Goal: Use online tool/utility: Utilize a website feature to perform a specific function

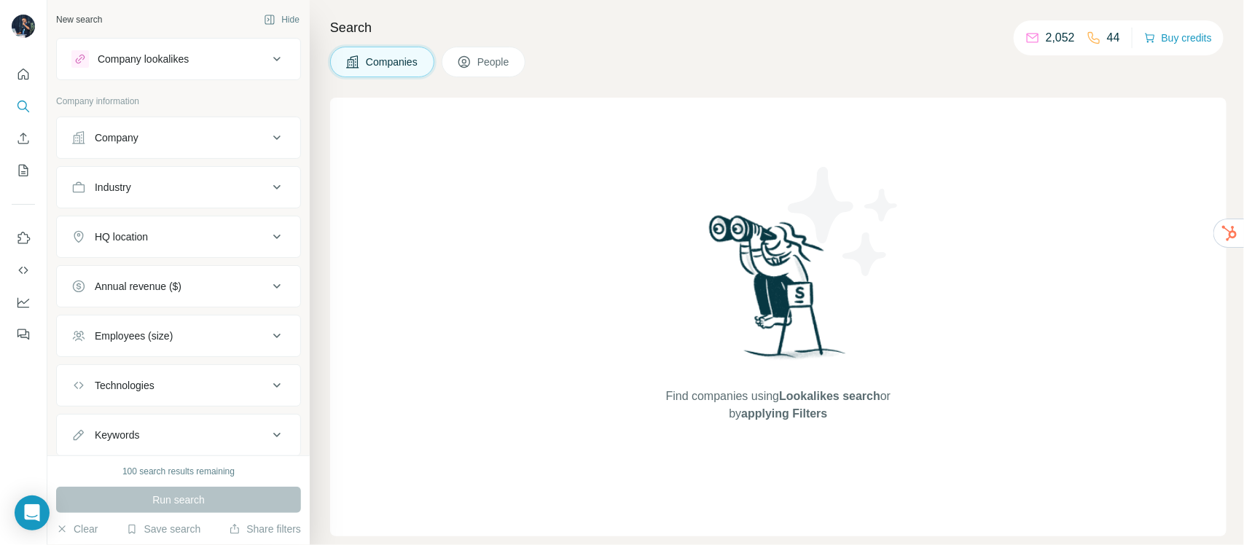
click at [186, 44] on button "Company lookalikes" at bounding box center [178, 59] width 243 height 35
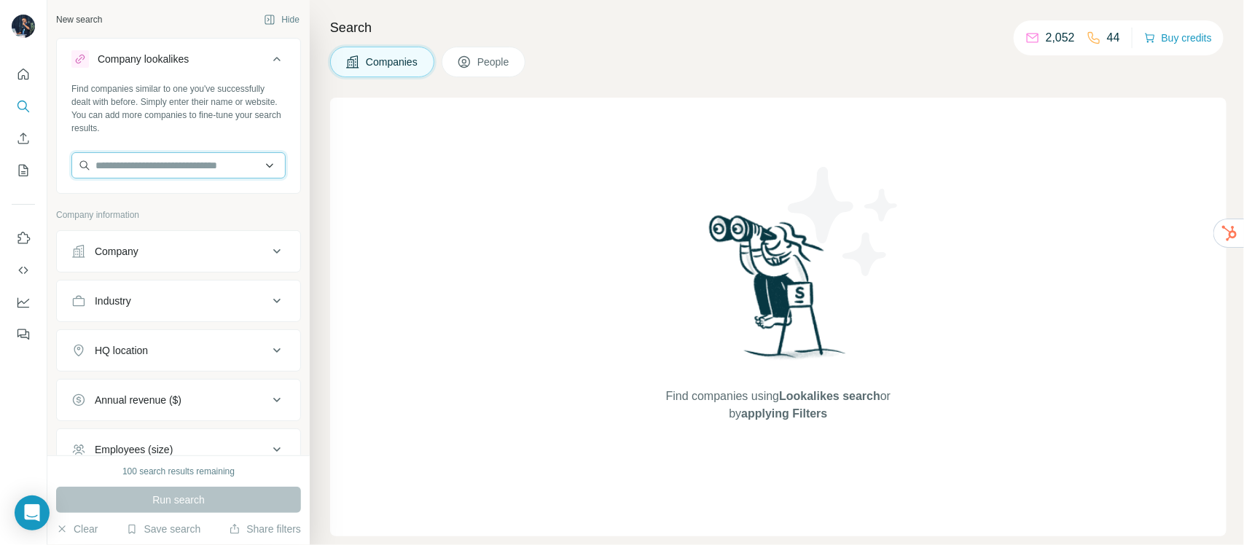
click at [181, 171] on input "text" at bounding box center [178, 165] width 214 height 26
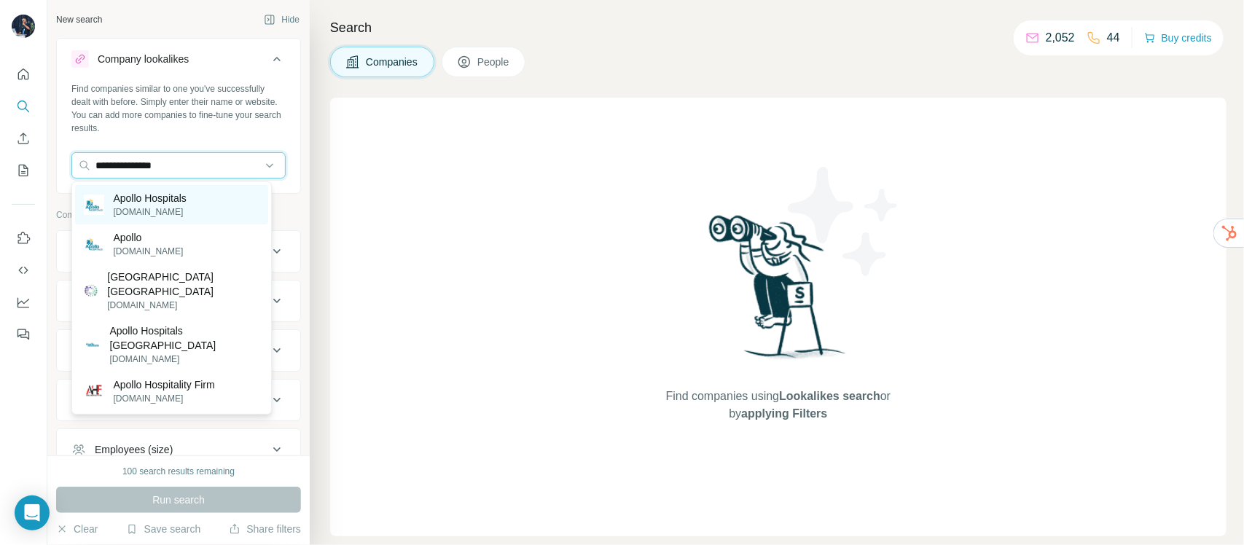
type input "**********"
click at [186, 210] on p "[DOMAIN_NAME]" at bounding box center [149, 211] width 73 height 13
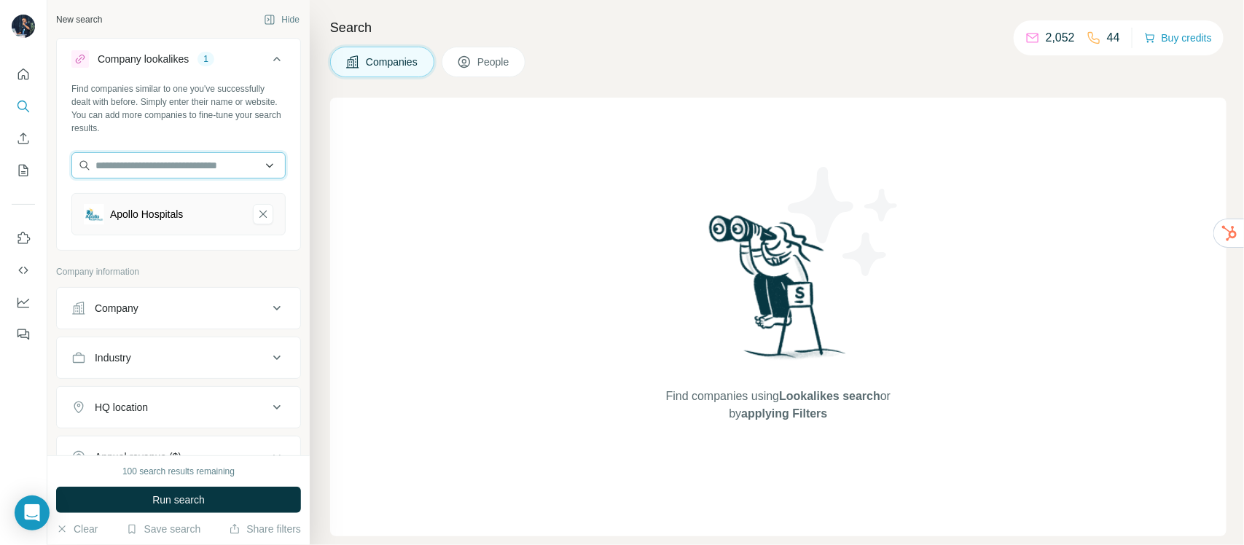
click at [179, 168] on input "text" at bounding box center [178, 165] width 214 height 26
click at [179, 161] on input "text" at bounding box center [178, 165] width 214 height 26
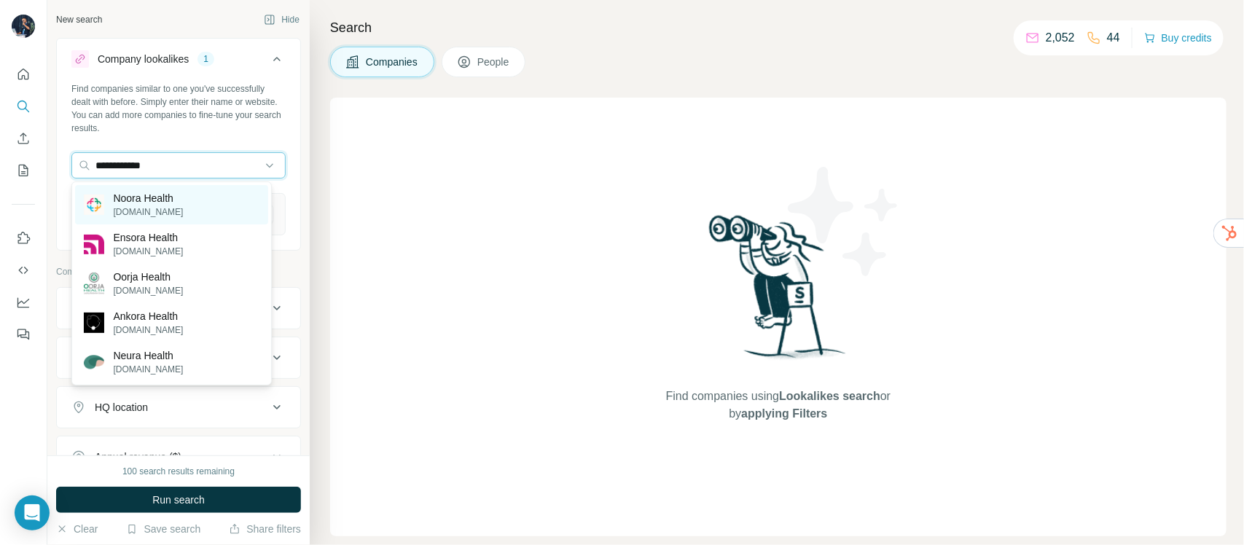
type input "**********"
click at [176, 197] on p "Noora Health" at bounding box center [148, 198] width 70 height 15
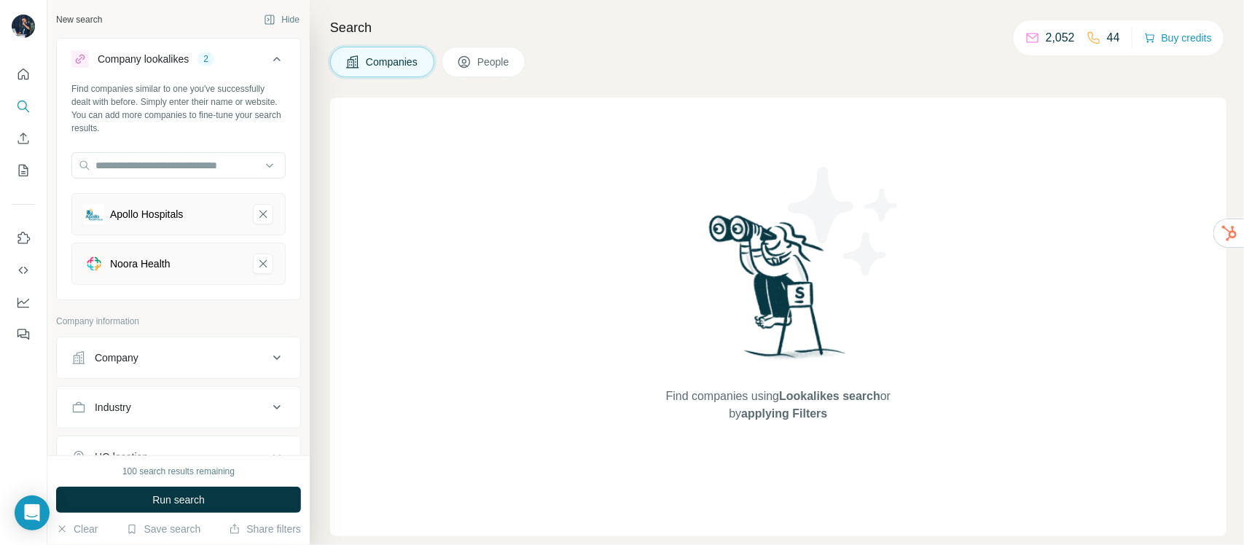
click at [154, 150] on div "Find companies similar to one you've successfully dealt with before. Simply ent…" at bounding box center [178, 189] width 243 height 214
click at [158, 164] on input "text" at bounding box center [178, 165] width 214 height 26
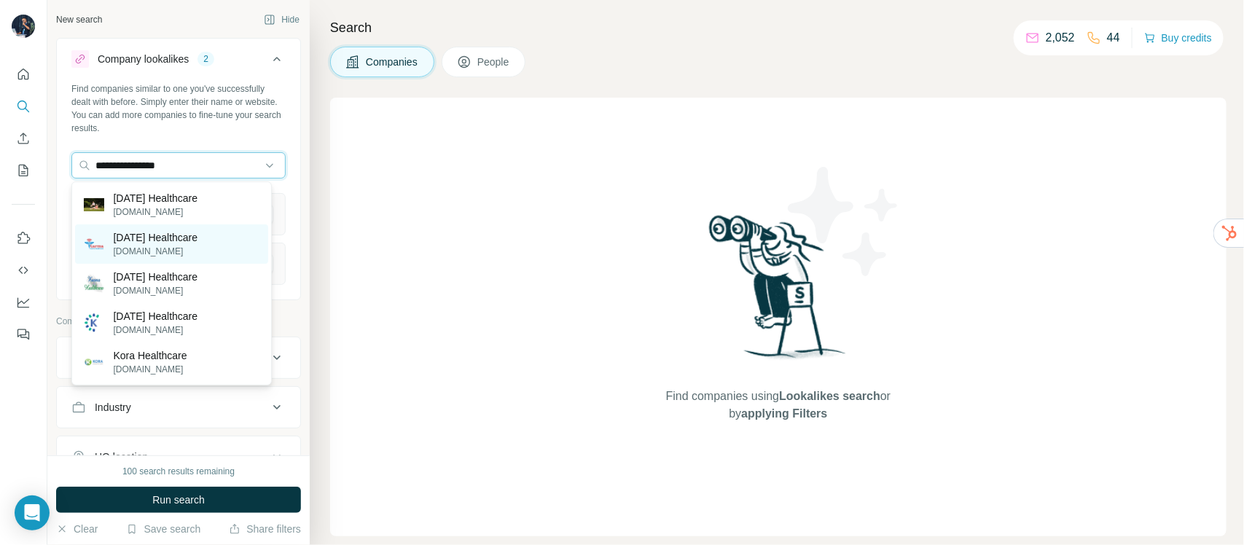
type input "**********"
click at [154, 235] on p "[DATE] Healthcare" at bounding box center [155, 237] width 85 height 15
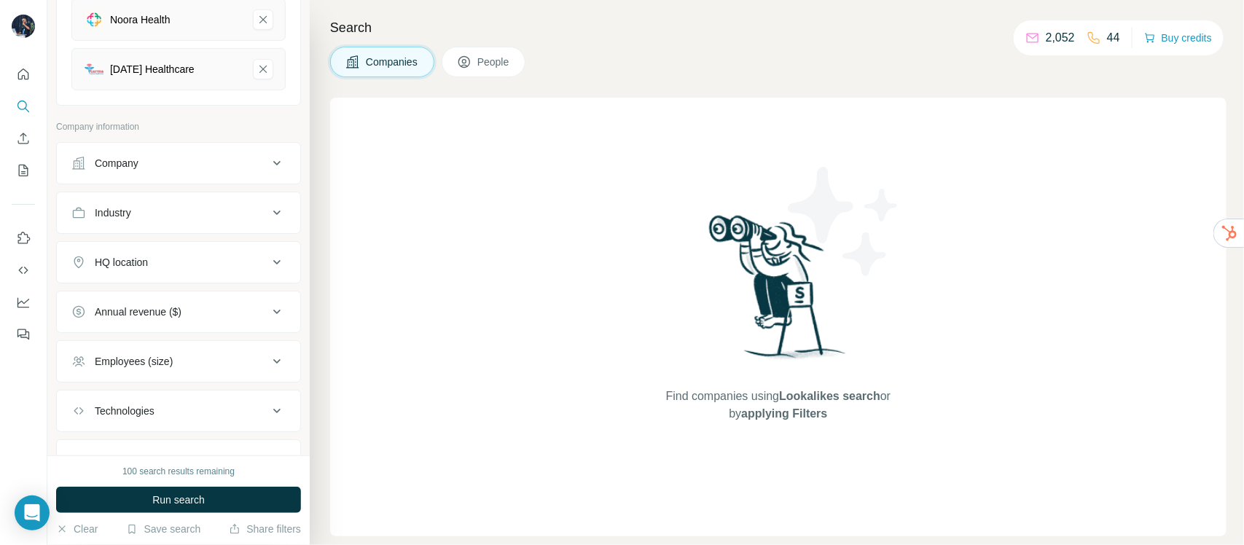
scroll to position [273, 0]
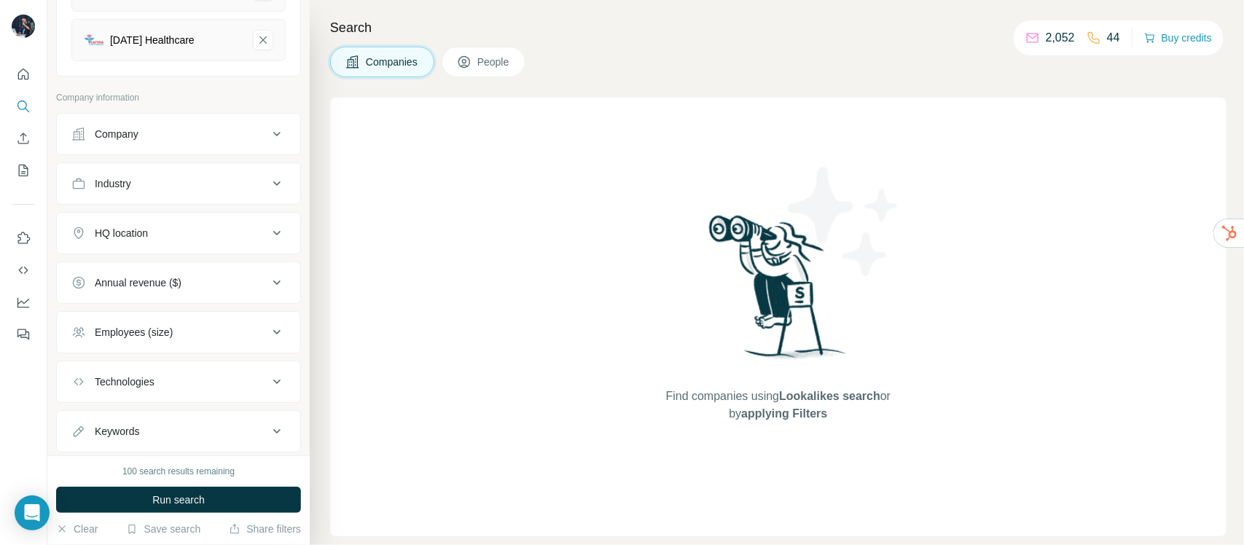
click at [191, 191] on div "Industry" at bounding box center [169, 183] width 197 height 15
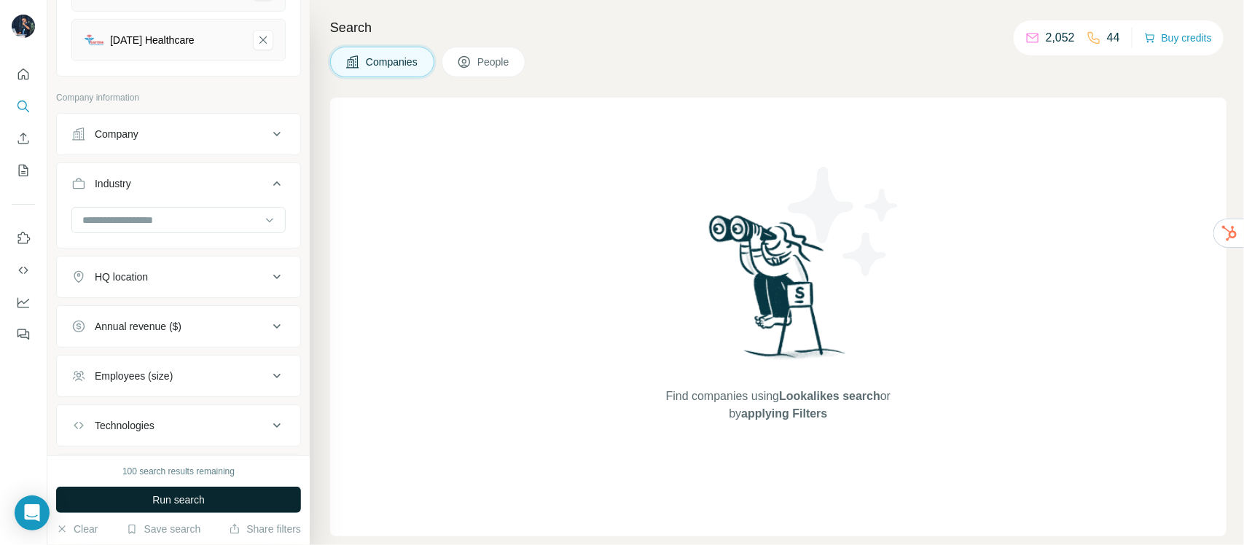
click at [176, 503] on span "Run search" at bounding box center [178, 500] width 52 height 15
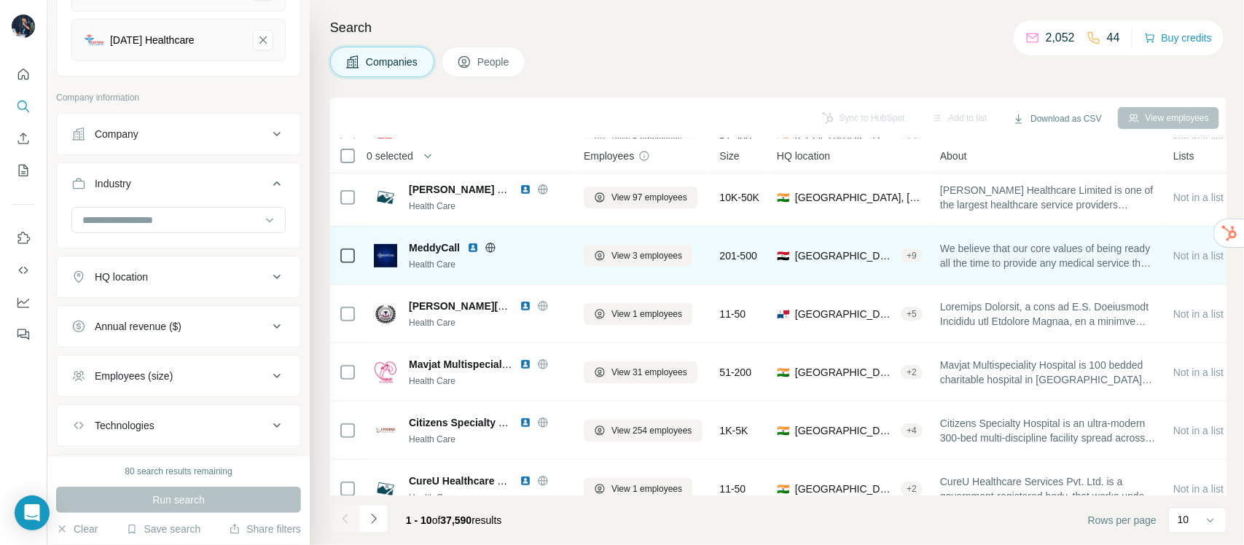
scroll to position [270, 0]
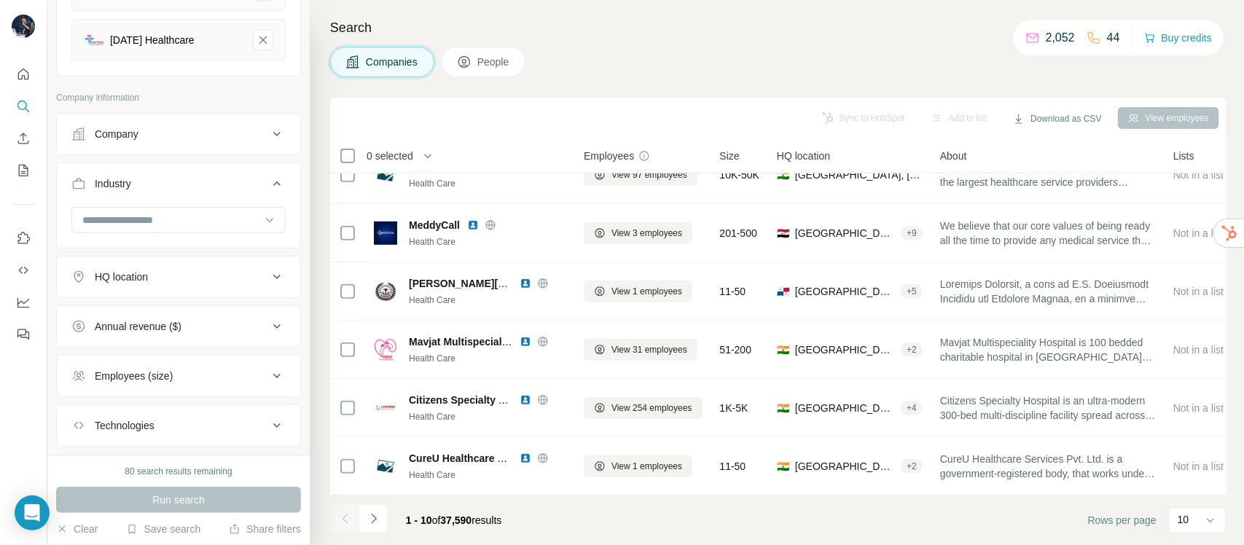
click at [216, 383] on div "Employees (size)" at bounding box center [169, 376] width 197 height 15
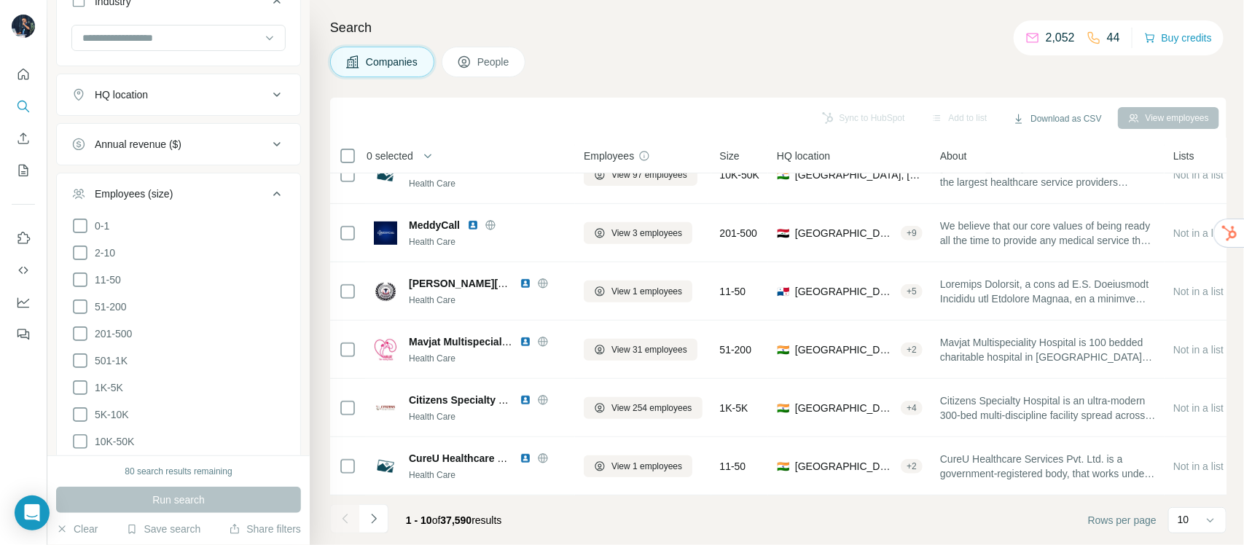
scroll to position [546, 0]
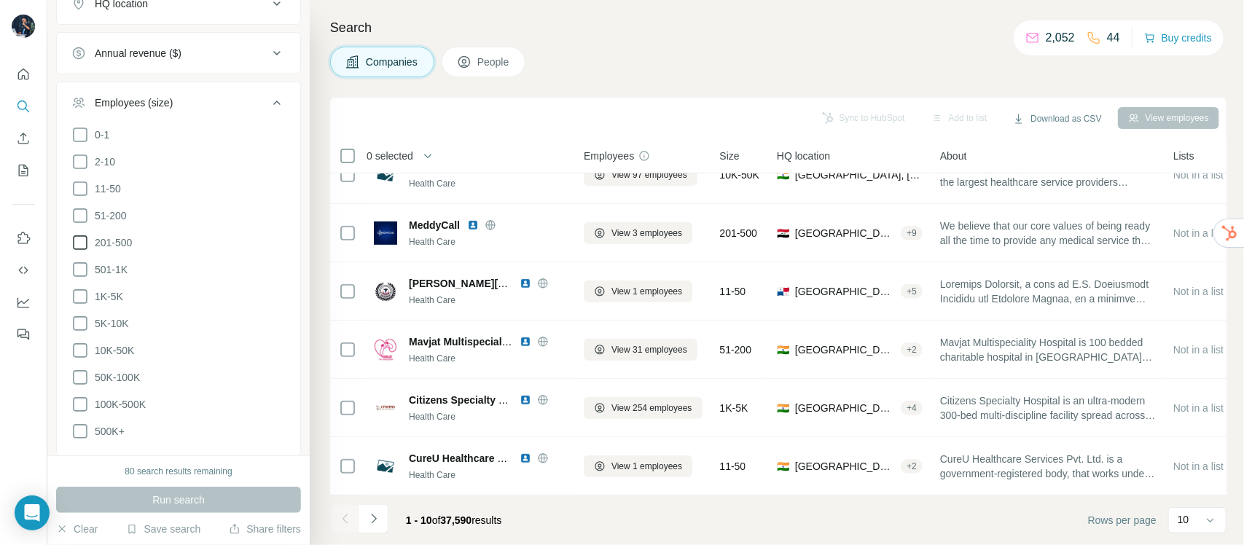
click at [75, 244] on icon at bounding box center [79, 242] width 17 height 17
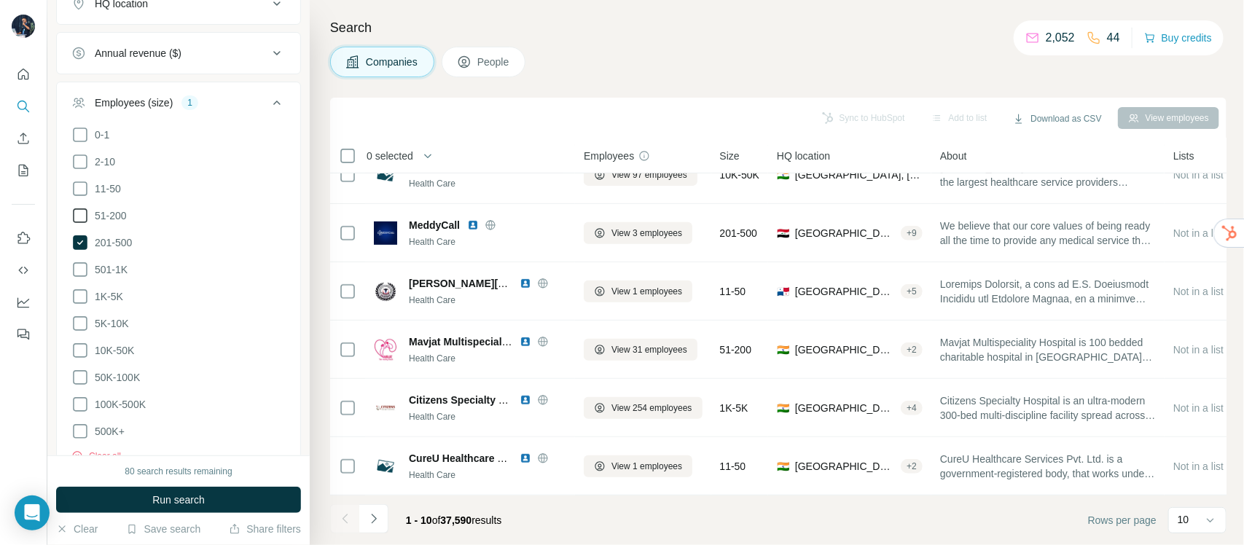
click at [80, 215] on icon at bounding box center [79, 215] width 17 height 17
click at [80, 273] on icon at bounding box center [79, 269] width 17 height 17
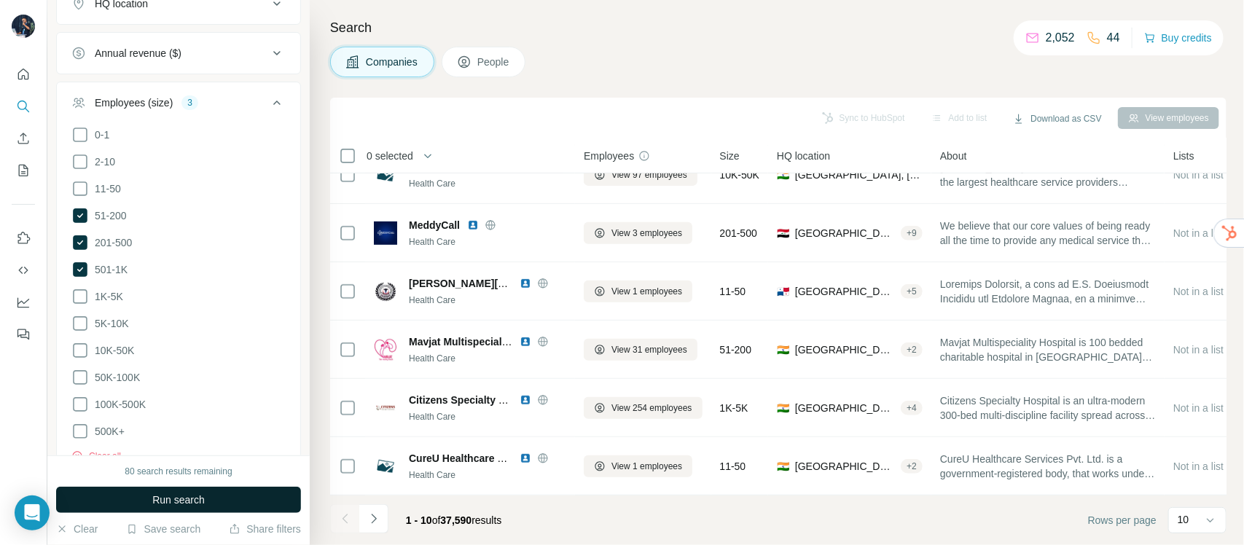
click at [169, 504] on span "Run search" at bounding box center [178, 500] width 52 height 15
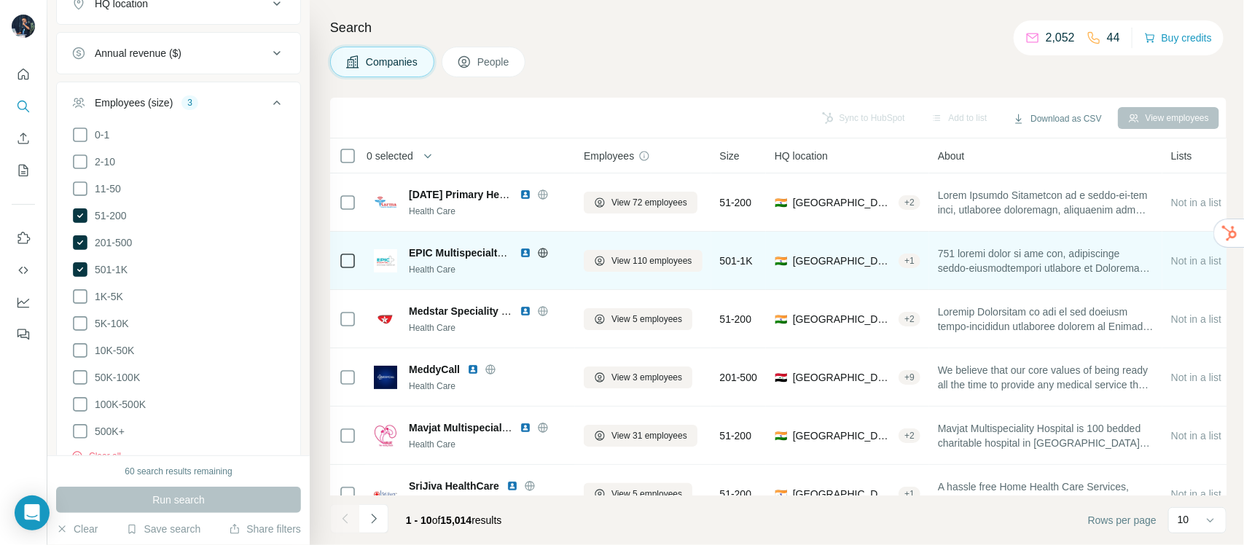
click at [525, 251] on img at bounding box center [526, 253] width 12 height 12
